Goal: Book appointment/travel/reservation

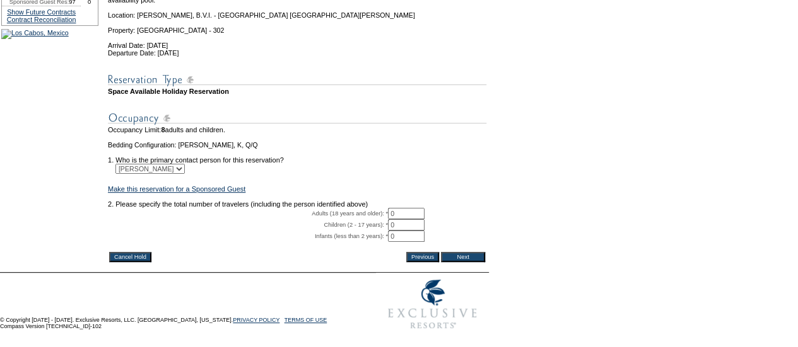
scroll to position [222, 0]
drag, startPoint x: 400, startPoint y: 195, endPoint x: 332, endPoint y: 191, distance: 68.2
click at [332, 208] on tr "Adults (18 years and older): * 0 * *" at bounding box center [297, 213] width 378 height 11
type input "2"
click at [474, 252] on input "Next" at bounding box center [463, 257] width 44 height 10
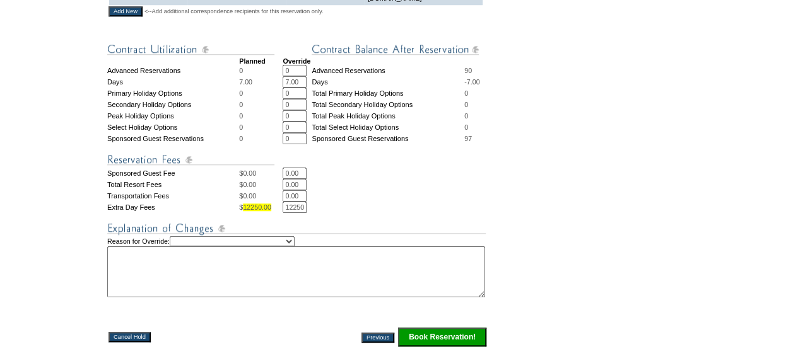
scroll to position [520, 0]
click at [214, 236] on select "Creating Continuous Stay Days Rebooked After Cancellation Editing Occupant Expe…" at bounding box center [232, 241] width 125 height 10
select select "1044"
click at [182, 236] on select "Creating Continuous Stay Days Rebooked After Cancellation Editing Occupant Expe…" at bounding box center [232, 241] width 125 height 10
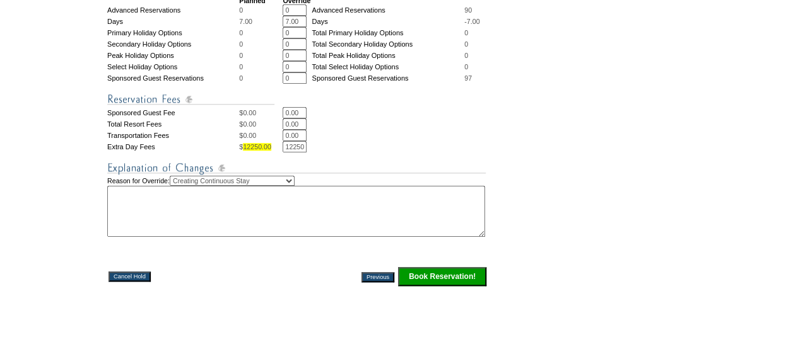
scroll to position [579, 0]
click at [447, 277] on input "Book Reservation!" at bounding box center [442, 277] width 88 height 19
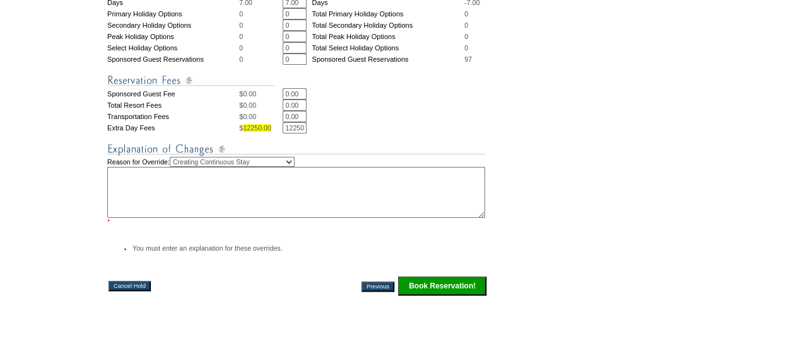
scroll to position [600, 0]
click at [376, 186] on textarea at bounding box center [296, 191] width 378 height 51
type textarea "EP"
click at [439, 276] on input "Book Reservation!" at bounding box center [442, 285] width 88 height 19
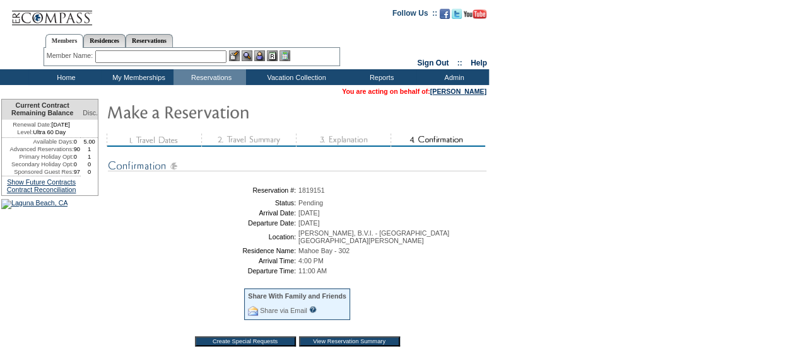
click at [448, 96] on table "You are acting on behalf of: Michael J. Egan" at bounding box center [414, 91] width 147 height 10
click at [449, 93] on link "[PERSON_NAME]" at bounding box center [458, 92] width 56 height 8
